Goal: Information Seeking & Learning: Learn about a topic

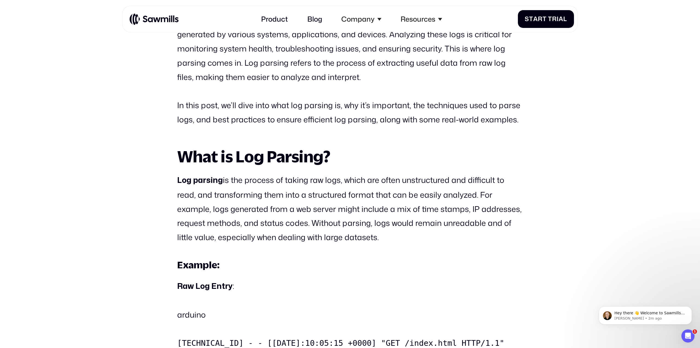
click at [286, 156] on h2 "What is Log Parsing?" at bounding box center [350, 156] width 346 height 18
copy h2 "What is Log Parsing?"
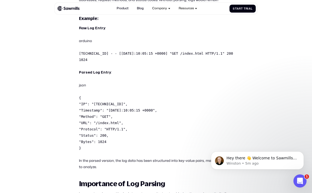
scroll to position [309, 0]
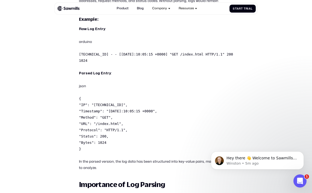
click at [85, 139] on p "{ "IP": "[TECHNICAL_ID]", "Timestamp": "[DATE]:10:05:15 +0000", "Method": "GET"…" at bounding box center [156, 123] width 154 height 57
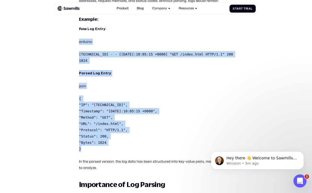
drag, startPoint x: 82, startPoint y: 136, endPoint x: 75, endPoint y: 32, distance: 104.5
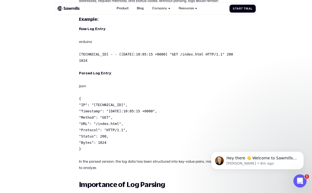
click at [194, 181] on h2 "Importance of Log Parsing" at bounding box center [156, 185] width 154 height 8
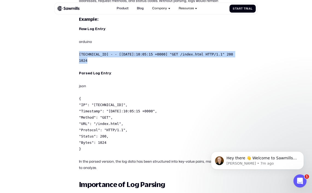
drag, startPoint x: 232, startPoint y: 48, endPoint x: 77, endPoint y: 49, distance: 154.6
copy code "[TECHNICAL_ID] - - [[DATE]:10:05:15 +0000] "GET /index.html HTTP/1.1" 200 1024"
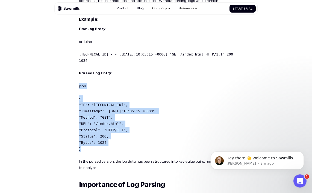
drag, startPoint x: 81, startPoint y: 137, endPoint x: 79, endPoint y: 73, distance: 64.1
copy div "json { "IP": "[TECHNICAL_ID]", "Timestamp": "[DATE]:10:05:15 +0000", "Method": …"
click at [183, 136] on p "{ "IP": "[TECHNICAL_ID]", "Timestamp": "[DATE]:10:05:15 +0000", "Method": "GET"…" at bounding box center [156, 123] width 154 height 57
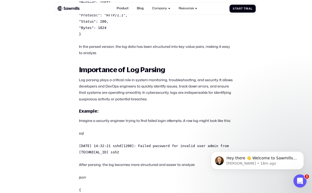
scroll to position [424, 0]
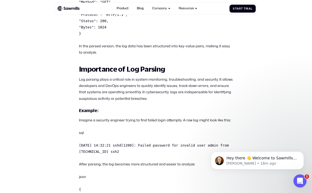
click at [147, 84] on p "Log parsing plays a critical role in system monitoring, troubleshooting, and se…" at bounding box center [156, 88] width 154 height 25
drag, startPoint x: 161, startPoint y: 97, endPoint x: 164, endPoint y: 97, distance: 2.8
click at [161, 108] on h4 "Example:" at bounding box center [156, 111] width 154 height 6
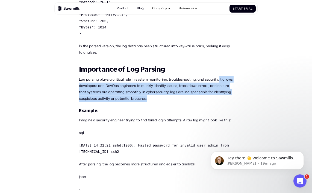
drag, startPoint x: 215, startPoint y: 65, endPoint x: 148, endPoint y: 86, distance: 70.4
click at [148, 86] on p "Log parsing plays a critical role in system monitoring, troubleshooting, and se…" at bounding box center [156, 88] width 154 height 25
copy p "It allows developers and DevOps engineers to quickly identify issues, track dow…"
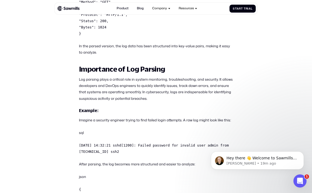
click at [150, 117] on p "Imagine a security engineer trying to find failed login attempts. A raw log mig…" at bounding box center [156, 120] width 154 height 6
click at [117, 130] on p "sql" at bounding box center [156, 133] width 154 height 6
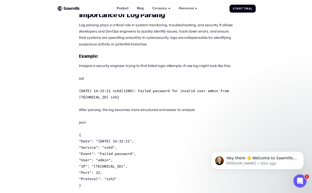
scroll to position [479, 0]
click at [164, 144] on p "{ "Date": "[DATE] 14:32:21", "Service": "sshd", "Event": "Failed password", "Us…" at bounding box center [156, 160] width 154 height 57
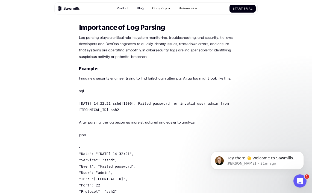
scroll to position [465, 0]
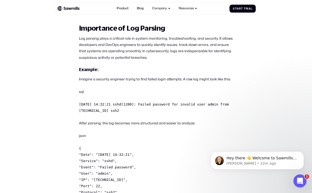
drag, startPoint x: 130, startPoint y: 97, endPoint x: 79, endPoint y: 91, distance: 51.5
click at [79, 101] on p "[DATE] 14:32:21 sshd[1200]: Failed password for invalid user admin from [TECHNI…" at bounding box center [156, 107] width 154 height 13
click at [133, 101] on p "[DATE] 14:32:21 sshd[1200]: Failed password for invalid user admin from [TECHNI…" at bounding box center [156, 107] width 154 height 13
drag, startPoint x: 130, startPoint y: 99, endPoint x: 77, endPoint y: 82, distance: 55.6
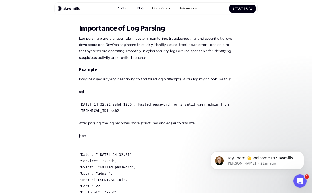
copy div "sql [DATE] 14:32:21 sshd[1200]: Failed password for invalid user admin from [TE…"
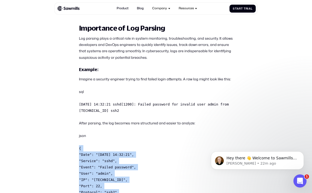
drag, startPoint x: 83, startPoint y: 186, endPoint x: 72, endPoint y: 136, distance: 51.8
copy code "{ "Date": "[DATE] 14:32:21", "Service": "sshd", "Event": "Failed password", "Us…"
click at [129, 149] on p "{ "Date": "[DATE] 14:32:21", "Service": "sshd", "Event": "Failed password", "Us…" at bounding box center [156, 173] width 154 height 57
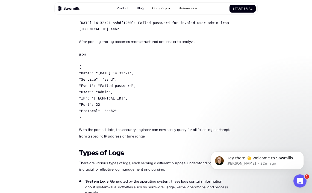
scroll to position [547, 0]
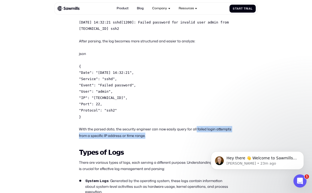
drag, startPoint x: 194, startPoint y: 115, endPoint x: 150, endPoint y: 124, distance: 44.9
click at [150, 126] on p "With the parsed data, the security engineer can now easily query for all failed…" at bounding box center [156, 132] width 154 height 13
copy p "failed login attempts from a specific IP address or time range."
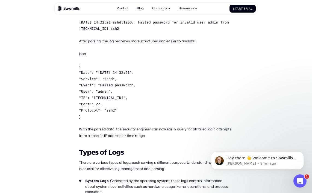
click at [157, 148] on h2 "Types of Logs" at bounding box center [156, 152] width 154 height 8
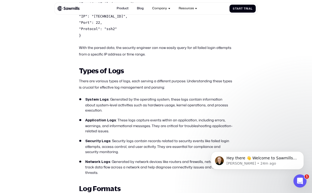
scroll to position [629, 0]
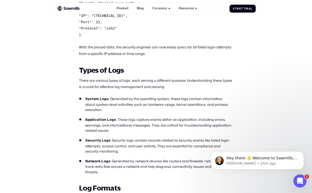
click at [154, 117] on li "Application Logs : These logs capture events within an application, including e…" at bounding box center [156, 125] width 154 height 16
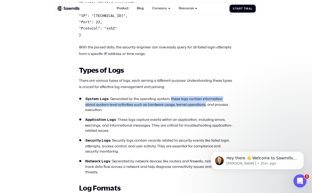
drag, startPoint x: 191, startPoint y: 93, endPoint x: 167, endPoint y: 86, distance: 24.2
click at [167, 96] on li "System Logs : Generated by the operating system, these logs contain information…" at bounding box center [156, 104] width 154 height 16
copy li "these logs contain information about system-level activities such as hardware u…"
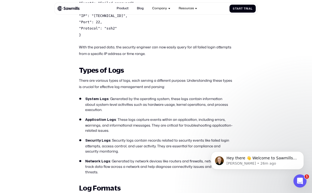
click at [155, 138] on li "Security Logs : Security logs contain records related to security events like f…" at bounding box center [156, 146] width 154 height 16
click at [152, 116] on ul "System Logs : Generated by the operating system, these logs contain information…" at bounding box center [156, 135] width 154 height 79
click at [155, 138] on li "Security Logs : Security logs contain records related to security events like f…" at bounding box center [156, 146] width 154 height 16
click at [129, 138] on li "Security Logs : Security logs contain records related to security events like f…" at bounding box center [156, 146] width 154 height 16
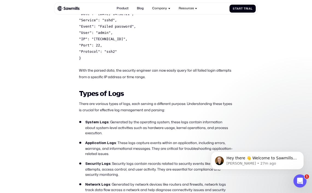
scroll to position [606, 0]
drag, startPoint x: 166, startPoint y: 155, endPoint x: 162, endPoint y: 155, distance: 4.1
click at [166, 161] on li "Security Logs : Security logs contain records related to security events like f…" at bounding box center [156, 169] width 154 height 16
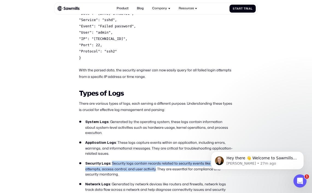
drag, startPoint x: 110, startPoint y: 146, endPoint x: 153, endPoint y: 151, distance: 43.9
click at [153, 161] on li "Security Logs : Security logs contain records related to security events like f…" at bounding box center [156, 169] width 154 height 16
copy li "Security logs contain records related to security events like failed login atte…"
click at [173, 161] on li "Security Logs : Security logs contain records related to security events like f…" at bounding box center [156, 169] width 154 height 16
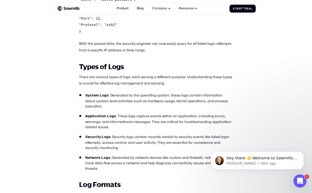
scroll to position [634, 0]
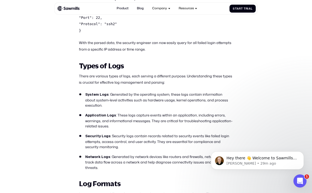
click at [153, 180] on h2 "Log Formats" at bounding box center [156, 184] width 154 height 8
click at [135, 134] on li "Security Logs : Security logs contain records related to security events like f…" at bounding box center [156, 142] width 154 height 16
click at [155, 180] on h2 "Log Formats" at bounding box center [156, 184] width 154 height 8
drag, startPoint x: 125, startPoint y: 152, endPoint x: 128, endPoint y: 152, distance: 3.6
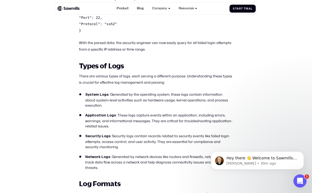
drag, startPoint x: 201, startPoint y: 138, endPoint x: 230, endPoint y: 137, distance: 29.0
click at [230, 154] on li "Network Logs : Generated by network devices like routers and firewalls, network…" at bounding box center [156, 162] width 154 height 16
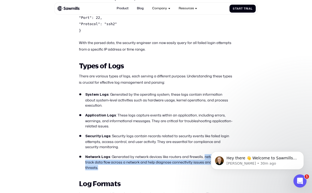
copy li "network logs track data flow across a network and help diagnose connectivity is…"
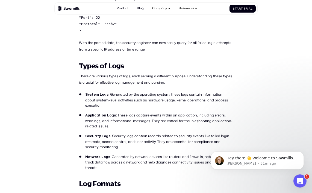
click at [124, 113] on li "Application Logs : These logs capture events within an application, including e…" at bounding box center [156, 121] width 154 height 16
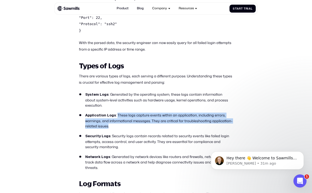
drag, startPoint x: 116, startPoint y: 98, endPoint x: 108, endPoint y: 108, distance: 13.0
click at [108, 113] on li "Application Logs : These logs capture events within an application, including e…" at bounding box center [156, 121] width 154 height 16
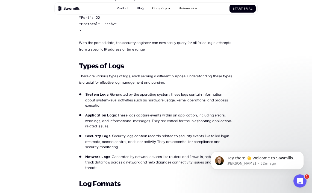
click at [121, 134] on li "Security Logs : Security logs contain records related to security events like f…" at bounding box center [156, 142] width 154 height 16
click at [100, 134] on ul "System Logs : Generated by the operating system, these logs contain information…" at bounding box center [156, 131] width 154 height 79
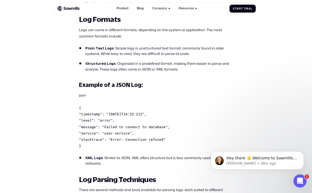
scroll to position [798, 0]
click at [220, 127] on div "In [DATE] digital environment, developers and IT professionals are inundated wi…" at bounding box center [156, 141] width 154 height 1459
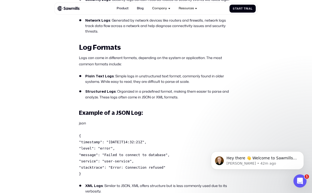
scroll to position [770, 0]
click at [88, 150] on p "{ "timestamp": "[DATE]T14:32:21Z", "level": "error", "message": "Failed to conn…" at bounding box center [156, 154] width 154 height 44
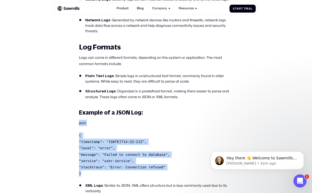
drag, startPoint x: 82, startPoint y: 150, endPoint x: 78, endPoint y: 102, distance: 48.3
click at [78, 102] on section "All posts Introduction to Log Parsing: Definition and Best Practices Observabil…" at bounding box center [156, 149] width 312 height 1821
click at [211, 103] on div "In [DATE] digital environment, developers and IT professionals are inundated wi…" at bounding box center [156, 168] width 154 height 1459
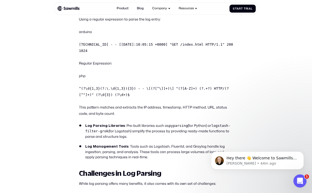
scroll to position [1019, 0]
click at [206, 104] on p "This pattern matches and extracts the IP address, timestamp, HTTP method, URL, …" at bounding box center [156, 110] width 154 height 13
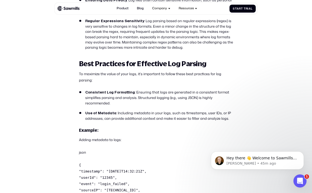
scroll to position [1251, 0]
click at [113, 90] on li "Consistent Log Formatting : Ensuring that logs are generated in a consistent fo…" at bounding box center [156, 98] width 154 height 16
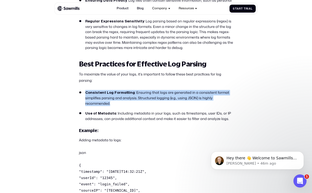
drag, startPoint x: 112, startPoint y: 69, endPoint x: 85, endPoint y: 57, distance: 30.0
click at [85, 90] on li "Consistent Log Formatting : Ensuring that logs are generated in a consistent fo…" at bounding box center [156, 98] width 154 height 16
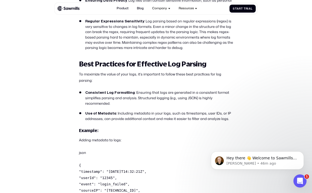
click at [160, 111] on li "Use of Metadata : Including metadata in your logs, such as timestamps, user IDs…" at bounding box center [156, 116] width 154 height 11
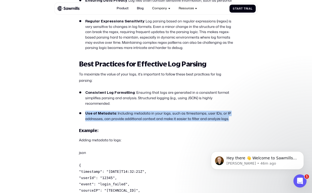
drag, startPoint x: 225, startPoint y: 83, endPoint x: 85, endPoint y: 80, distance: 140.4
click at [85, 111] on li "Use of Metadata : Including metadata in your logs, such as timestamps, user IDs…" at bounding box center [156, 116] width 154 height 11
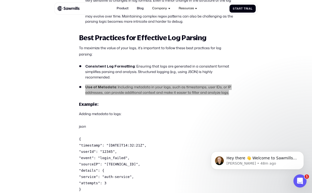
scroll to position [1278, 0]
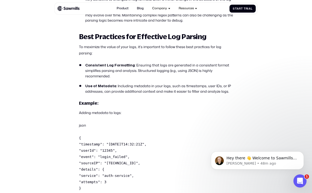
click at [146, 154] on p "{ "timestamp": "[DATE]T14:32:21Z", "userId": "12345", "event": "login_failed", …" at bounding box center [156, 166] width 154 height 63
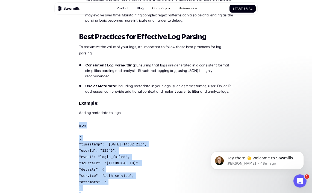
drag, startPoint x: 83, startPoint y: 159, endPoint x: 78, endPoint y: 90, distance: 69.1
click at [181, 146] on p "{ "timestamp": "[DATE]T14:32:21Z", "userId": "12345", "event": "login_failed", …" at bounding box center [156, 166] width 154 height 63
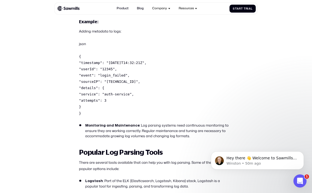
scroll to position [1360, 0]
